Goal: Task Accomplishment & Management: Manage account settings

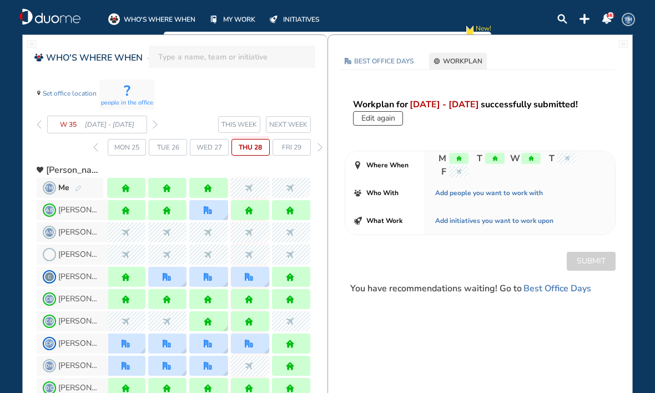
click at [301, 121] on span "NEXT WEEK" at bounding box center [288, 124] width 38 height 11
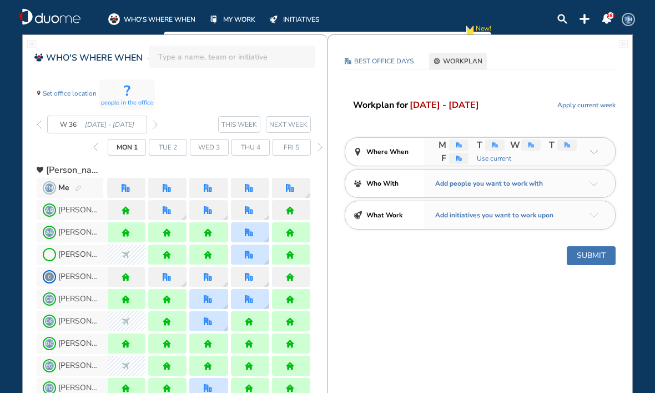
click at [467, 62] on span "WORKPLAN" at bounding box center [462, 61] width 39 height 11
click at [458, 147] on img "office" at bounding box center [460, 145] width 6 height 6
click at [474, 153] on span "Use current" at bounding box center [492, 158] width 37 height 11
click at [457, 146] on img "home" at bounding box center [460, 145] width 6 height 6
click at [564, 93] on div "BEST OFFICE DAYS WORKPLAN [DATE] No Location selected Set location Capacity NA …" at bounding box center [480, 169] width 304 height 232
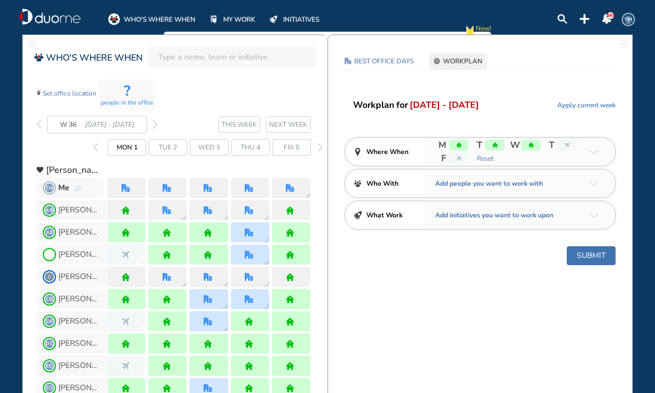
click at [130, 184] on div at bounding box center [127, 188] width 10 height 8
click at [470, 56] on span "WORKPLAN" at bounding box center [462, 61] width 39 height 11
click at [442, 58] on button "WORKPLAN" at bounding box center [458, 61] width 58 height 17
click at [294, 121] on span "NEXT WEEK" at bounding box center [288, 124] width 38 height 11
click at [306, 119] on span "NEXT WEEK" at bounding box center [288, 124] width 38 height 11
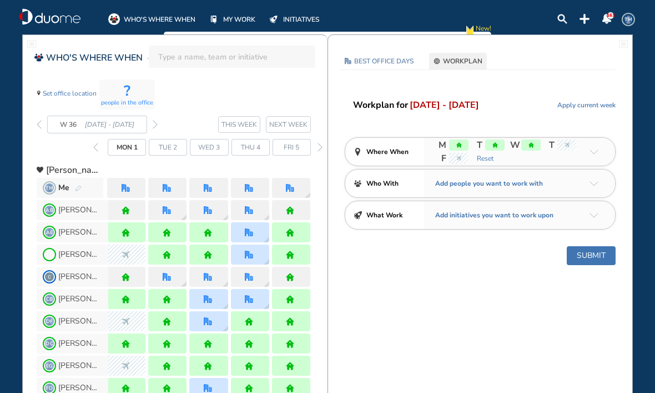
click at [124, 187] on img "office" at bounding box center [126, 188] width 8 height 8
click at [454, 149] on div "home" at bounding box center [458, 144] width 19 height 11
click at [474, 156] on span "Reset" at bounding box center [483, 158] width 19 height 11
click at [455, 104] on span "[DATE] - [DATE]" at bounding box center [444, 104] width 69 height 13
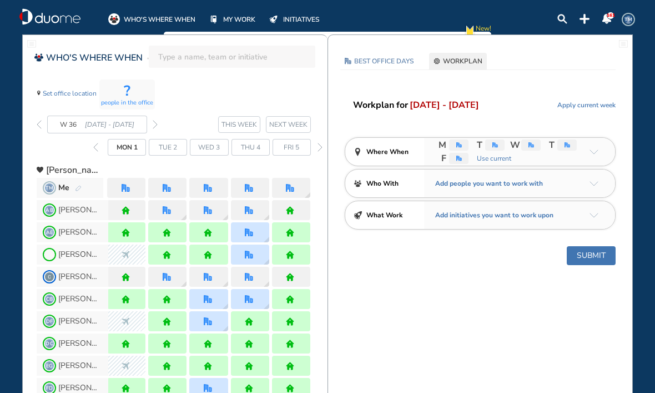
click at [466, 58] on span "WORKPLAN" at bounding box center [462, 61] width 39 height 11
click at [128, 187] on img "office" at bounding box center [126, 188] width 8 height 8
click at [520, 99] on header "Workplan for [DATE] - [DATE] Apply current week" at bounding box center [484, 105] width 263 height 14
click at [529, 97] on div "BEST OFFICE DAYS WORKPLAN [DATE] No Location selected Set location Capacity NA …" at bounding box center [480, 169] width 304 height 232
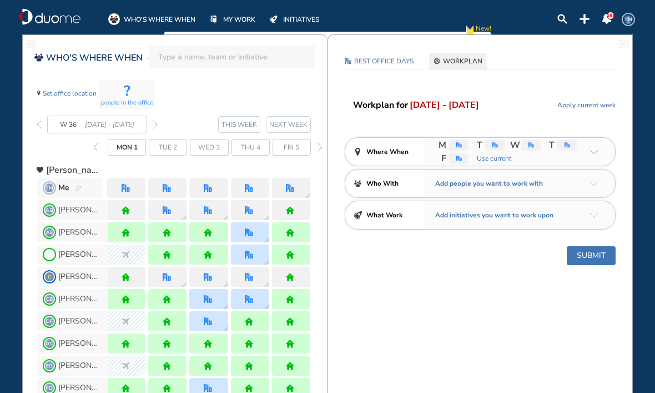
click at [244, 122] on span "THIS WEEK" at bounding box center [240, 124] width 36 height 11
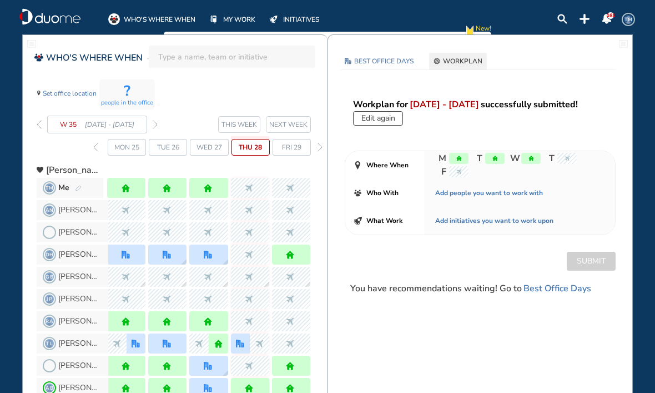
click at [296, 126] on span "NEXT WEEK" at bounding box center [288, 124] width 38 height 11
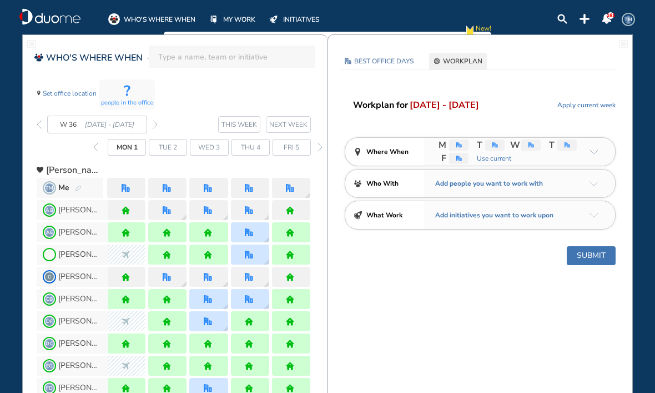
click at [588, 103] on span "Apply current week" at bounding box center [587, 104] width 58 height 11
click at [608, 107] on span "Reset" at bounding box center [607, 104] width 17 height 11
click at [459, 147] on img "office" at bounding box center [460, 145] width 6 height 6
click at [474, 153] on span "Use current" at bounding box center [492, 158] width 37 height 11
click at [472, 65] on span "WORKPLAN" at bounding box center [462, 61] width 39 height 11
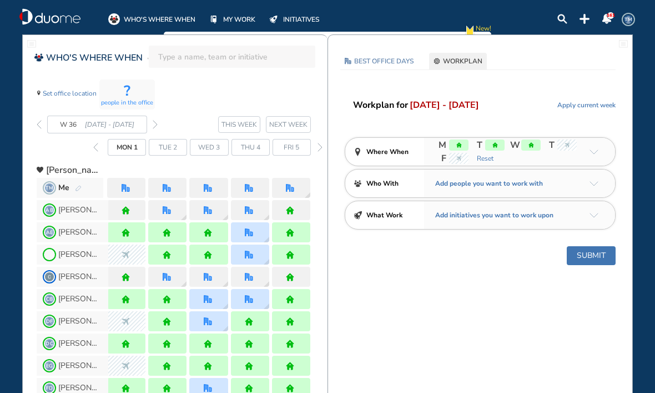
click at [439, 62] on img "settings-cog-404040" at bounding box center [437, 61] width 7 height 7
click at [421, 109] on span "[DATE] - [DATE]" at bounding box center [444, 104] width 69 height 13
click at [130, 151] on span "Mon 1" at bounding box center [127, 147] width 21 height 11
click at [470, 62] on span "WORKPLAN" at bounding box center [462, 61] width 39 height 11
click at [457, 144] on img "home" at bounding box center [460, 145] width 6 height 6
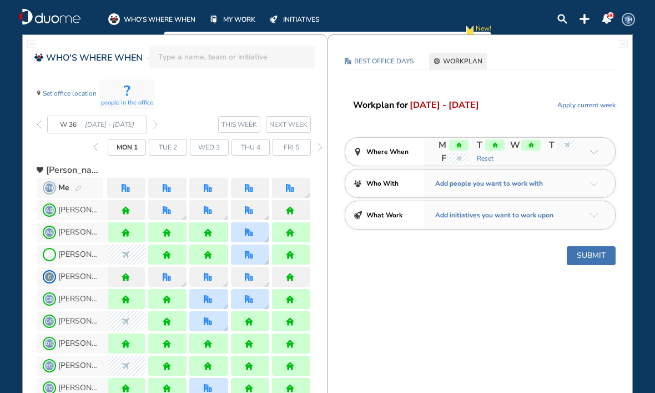
click at [474, 156] on span "Reset" at bounding box center [483, 158] width 19 height 11
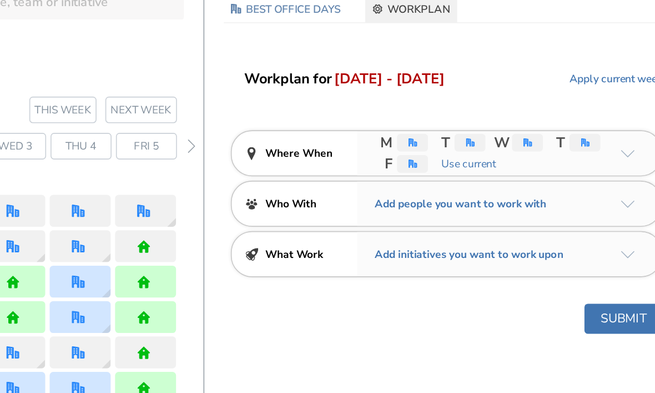
click at [457, 142] on img "office" at bounding box center [460, 145] width 6 height 6
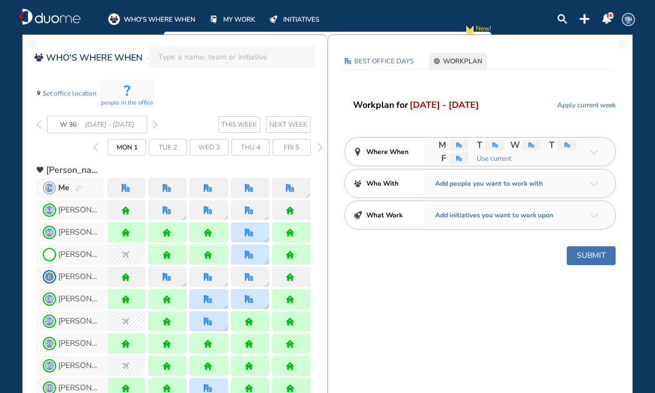
click at [56, 184] on span "TM Me" at bounding box center [70, 188] width 67 height 20
click at [457, 63] on span "WORKPLAN" at bounding box center [462, 61] width 39 height 11
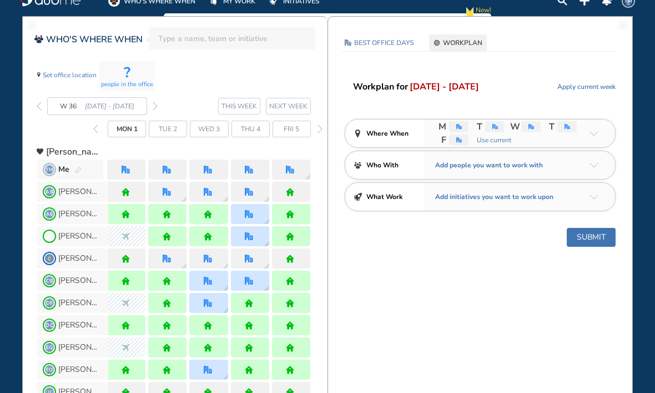
scroll to position [19, 0]
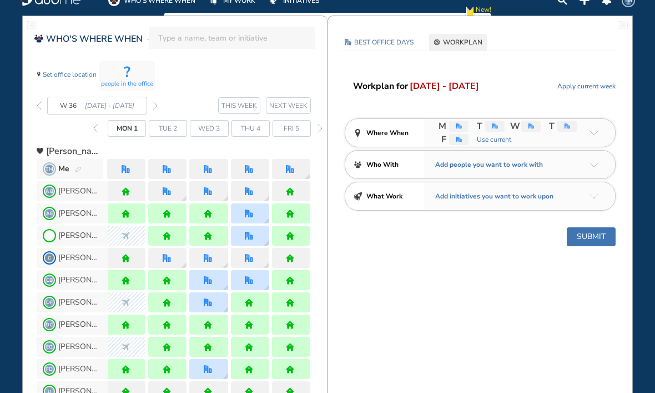
click at [469, 134] on div "office" at bounding box center [458, 139] width 19 height 11
click at [598, 132] on img "arrow-down-a5b4c4" at bounding box center [594, 133] width 9 height 5
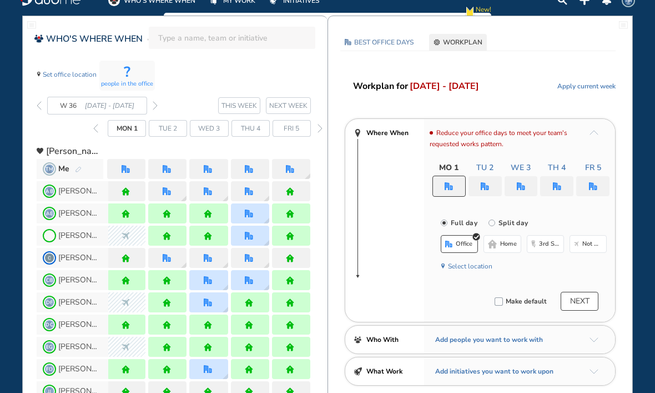
click at [590, 242] on span "Not working" at bounding box center [593, 243] width 21 height 9
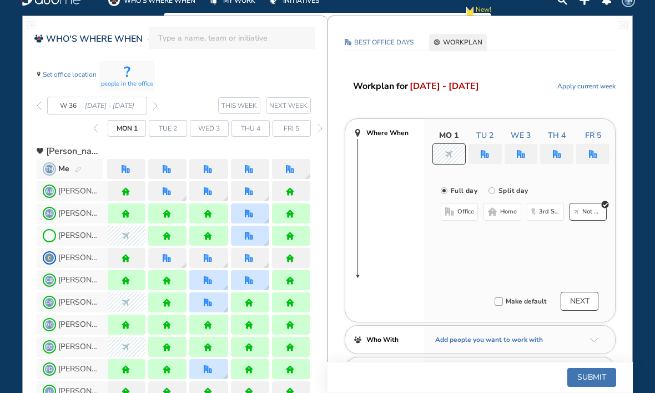
click at [488, 147] on div at bounding box center [485, 154] width 33 height 20
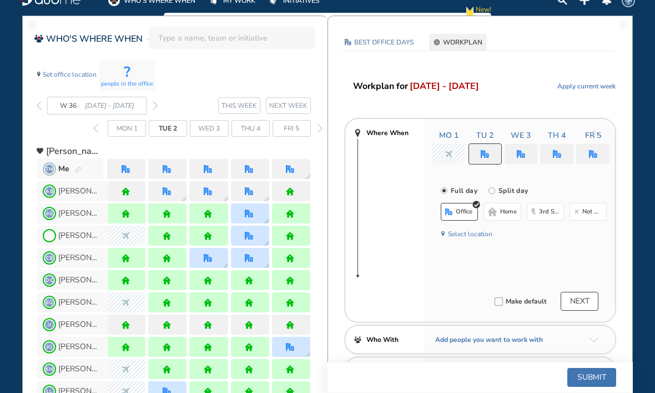
click at [595, 211] on span "Not working" at bounding box center [593, 211] width 21 height 9
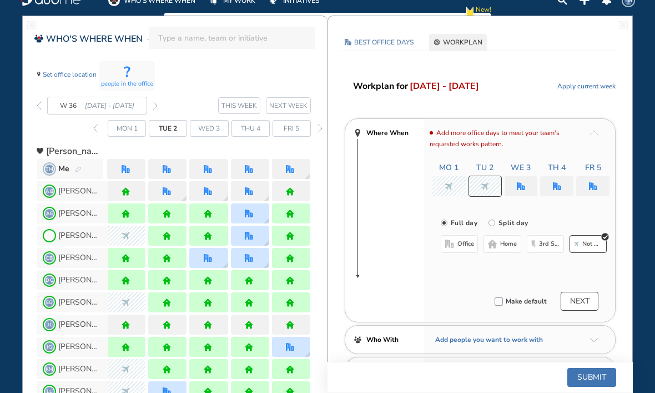
click at [527, 179] on div at bounding box center [521, 186] width 33 height 20
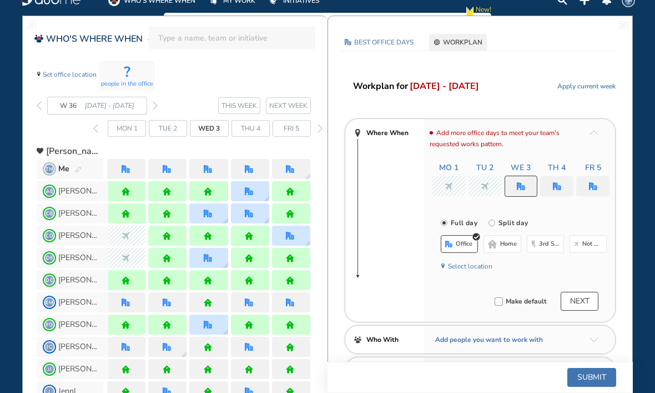
click at [586, 247] on span "Not working" at bounding box center [593, 243] width 21 height 9
click at [568, 182] on div at bounding box center [556, 186] width 33 height 20
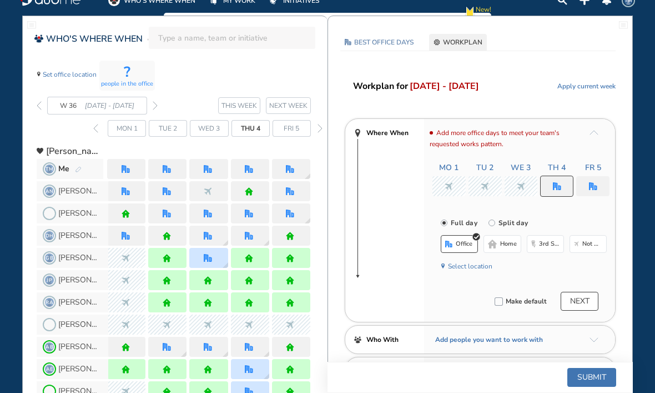
click at [505, 249] on button "home" at bounding box center [502, 244] width 37 height 18
click at [598, 178] on div at bounding box center [593, 186] width 33 height 20
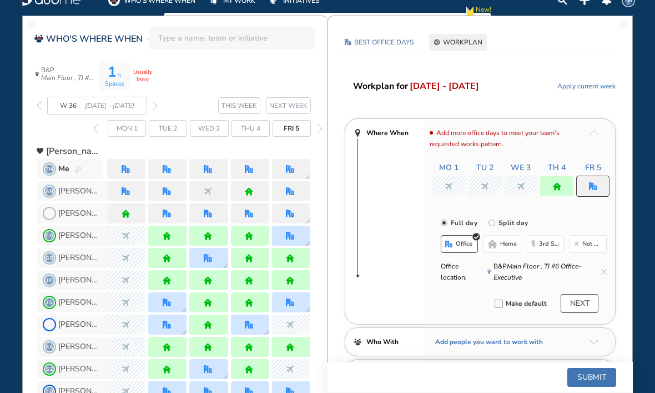
click at [507, 246] on span "home" at bounding box center [508, 243] width 17 height 9
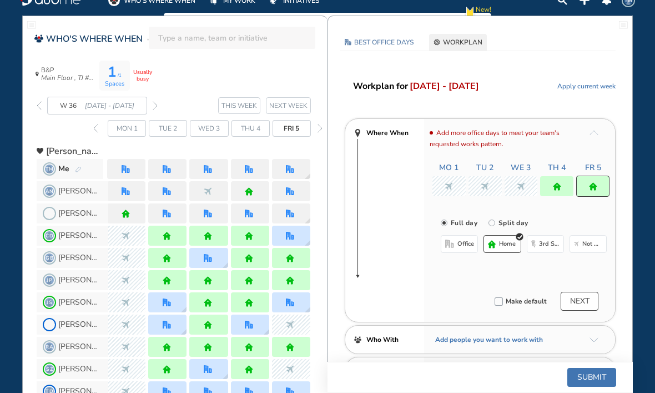
click at [597, 383] on button "Submit" at bounding box center [592, 377] width 49 height 19
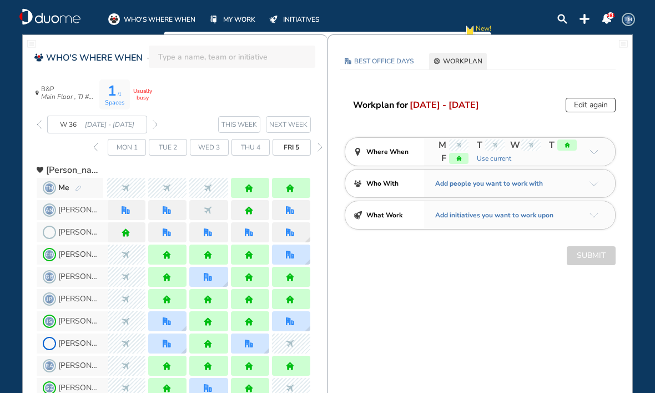
scroll to position [0, 0]
